Goal: Transaction & Acquisition: Purchase product/service

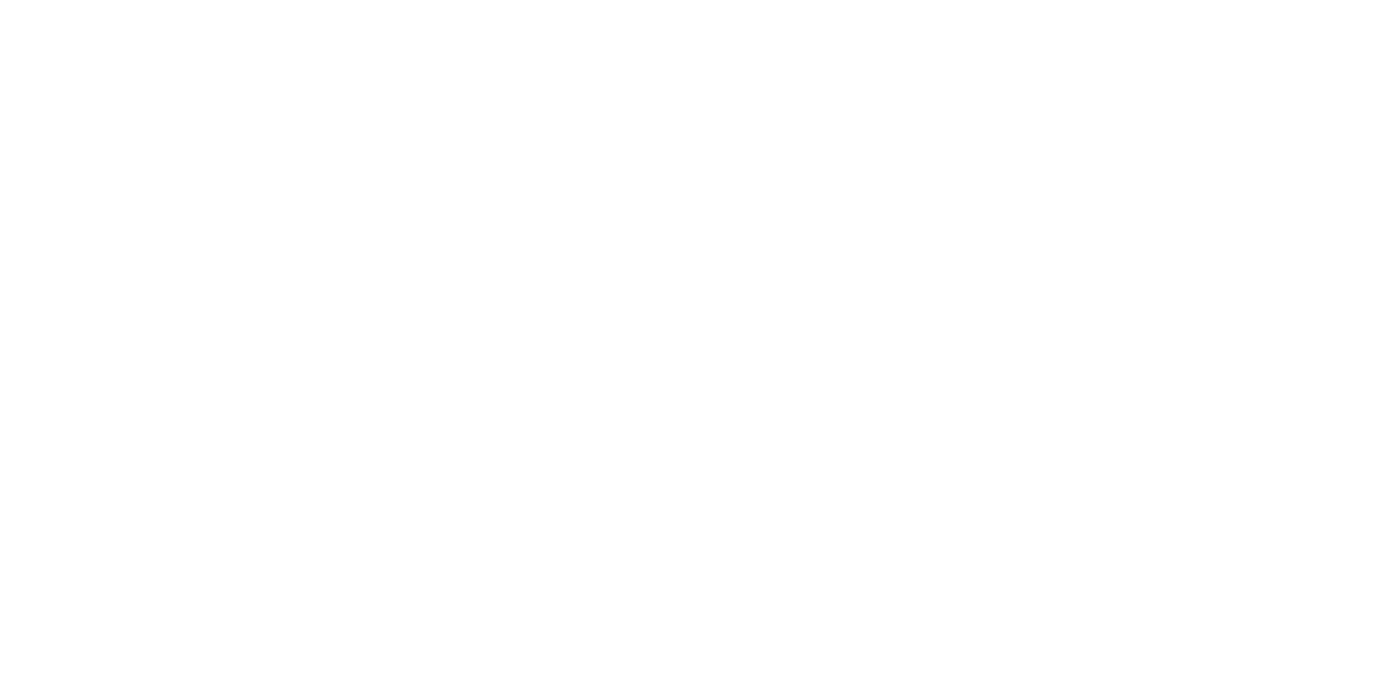
select select "******"
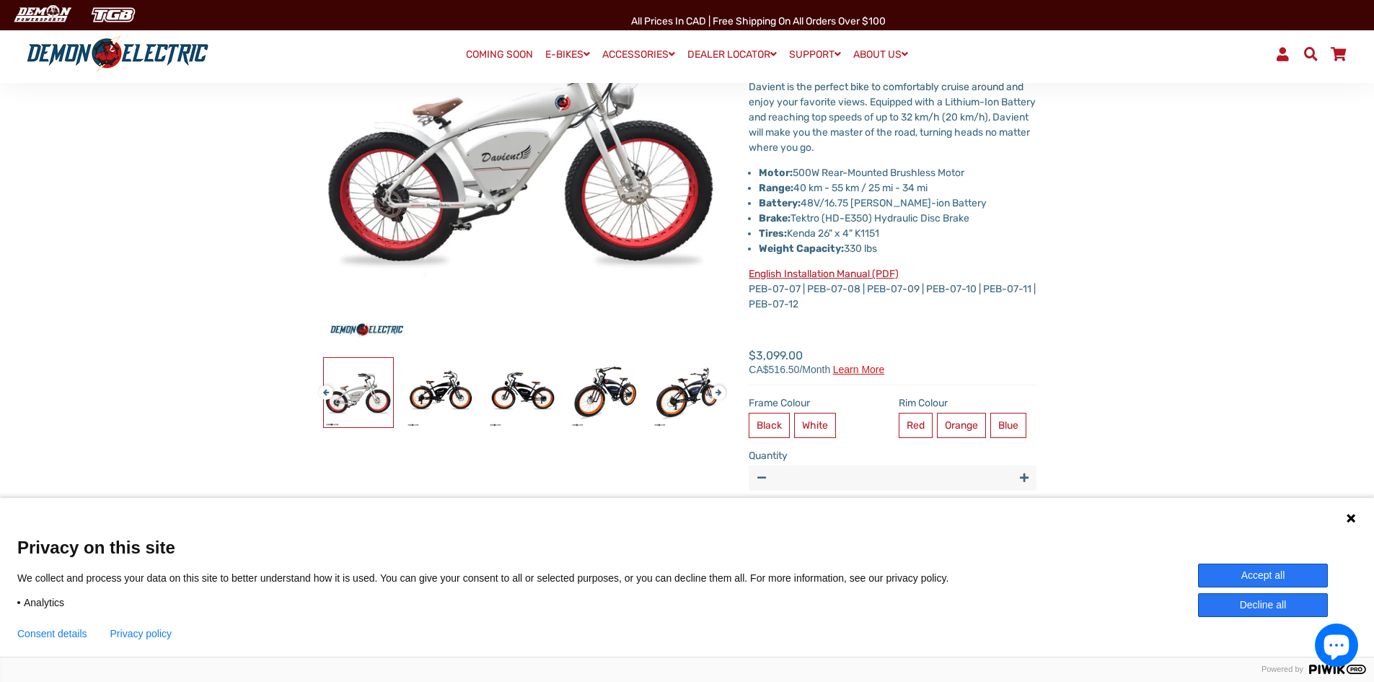
scroll to position [288, 0]
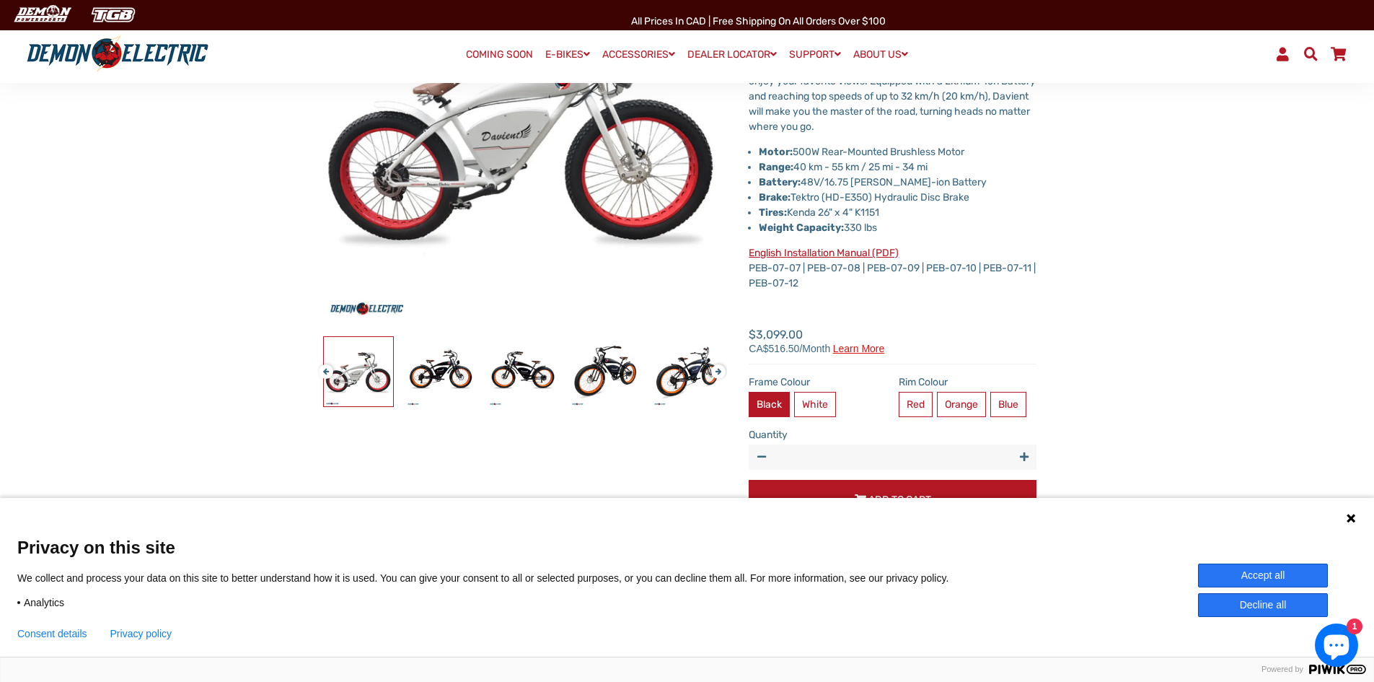
click at [772, 400] on label "Black" at bounding box center [769, 404] width 41 height 25
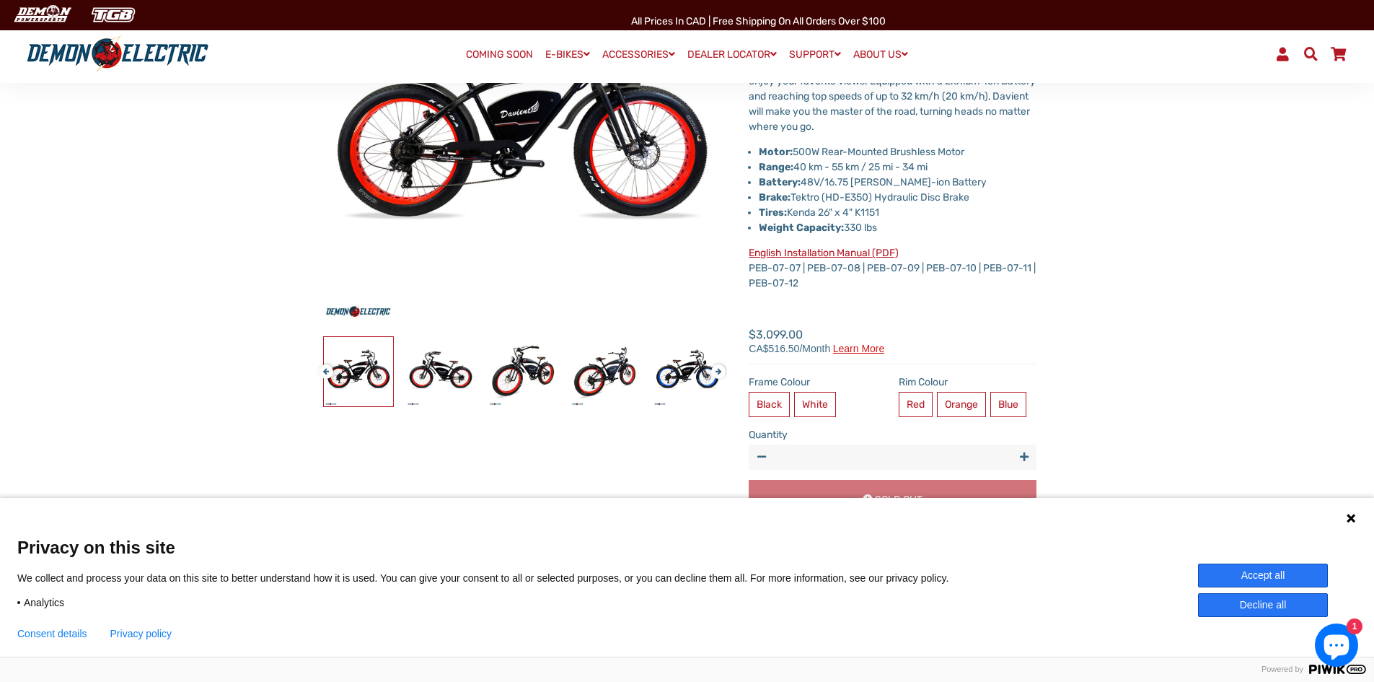
scroll to position [216, 0]
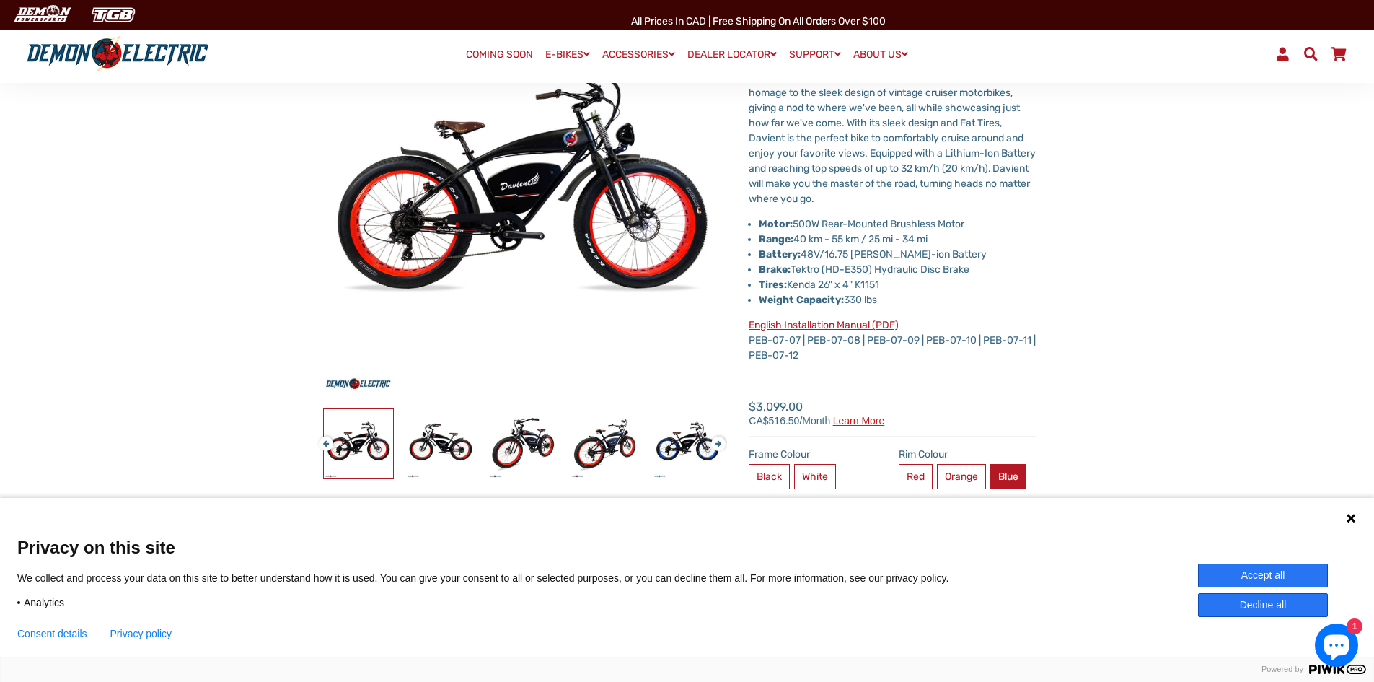
click at [1021, 477] on label "Blue" at bounding box center [1008, 476] width 36 height 25
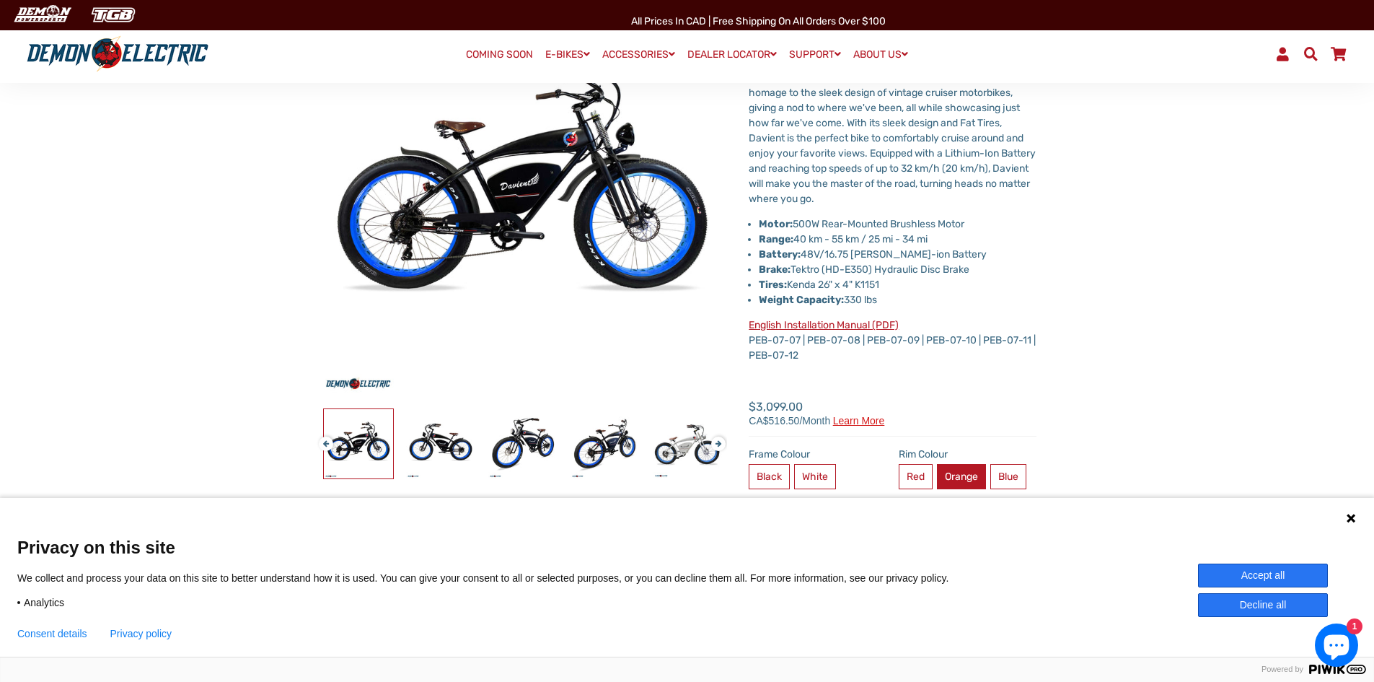
click at [966, 473] on label "Orange" at bounding box center [961, 476] width 49 height 25
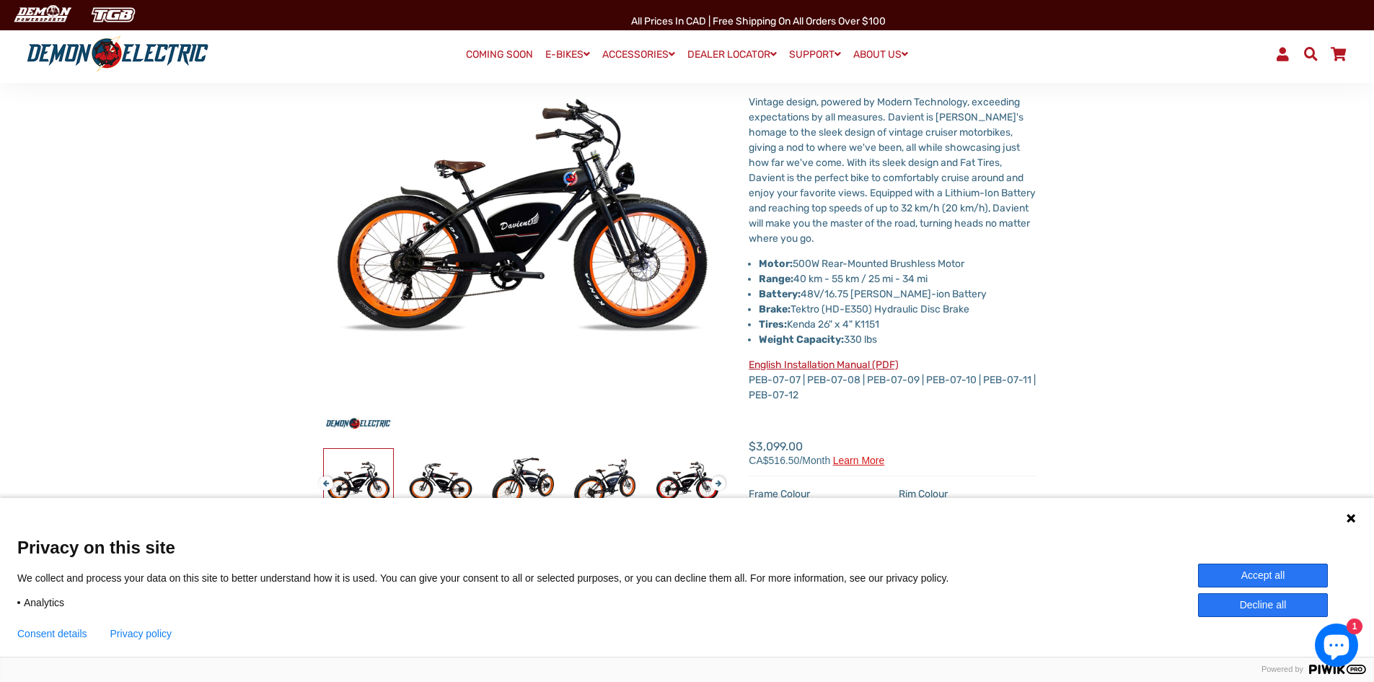
scroll to position [216, 0]
